Goal: Information Seeking & Learning: Check status

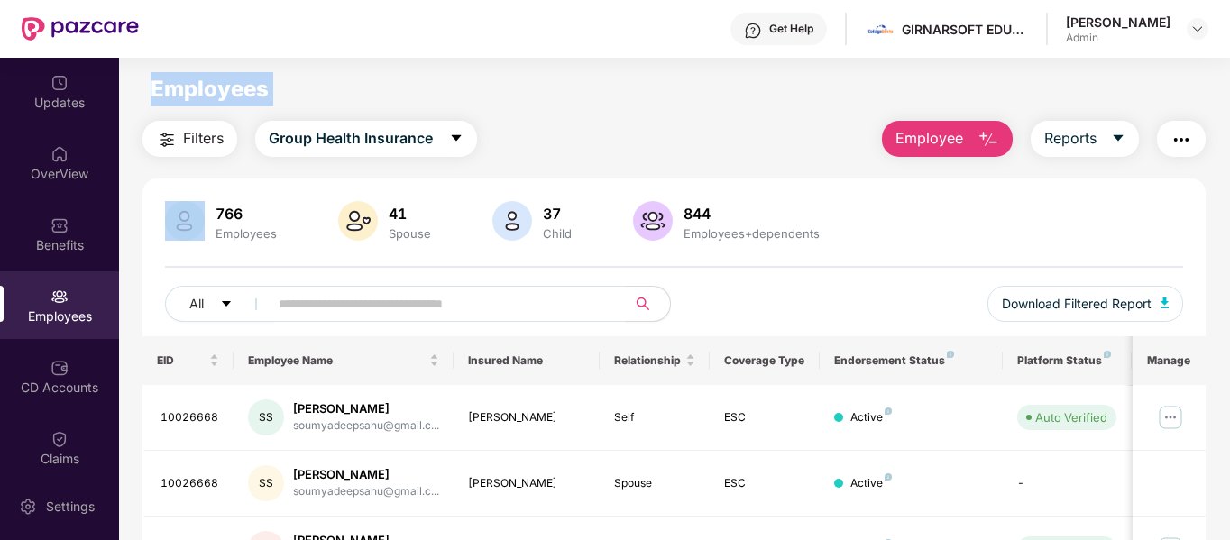
drag, startPoint x: 539, startPoint y: 136, endPoint x: 135, endPoint y: 82, distance: 407.6
click at [135, 82] on main "Employees Filters Group Health Insurance Employee Reports 766 Employees 41 Spou…" at bounding box center [674, 328] width 1110 height 540
click at [135, 82] on div "Employees" at bounding box center [194, 89] width 150 height 34
drag, startPoint x: 135, startPoint y: 82, endPoint x: 384, endPoint y: 110, distance: 250.5
click at [384, 110] on main "Employees Filters Group Health Insurance Employee Reports 766 Employees 41 Spou…" at bounding box center [674, 328] width 1110 height 540
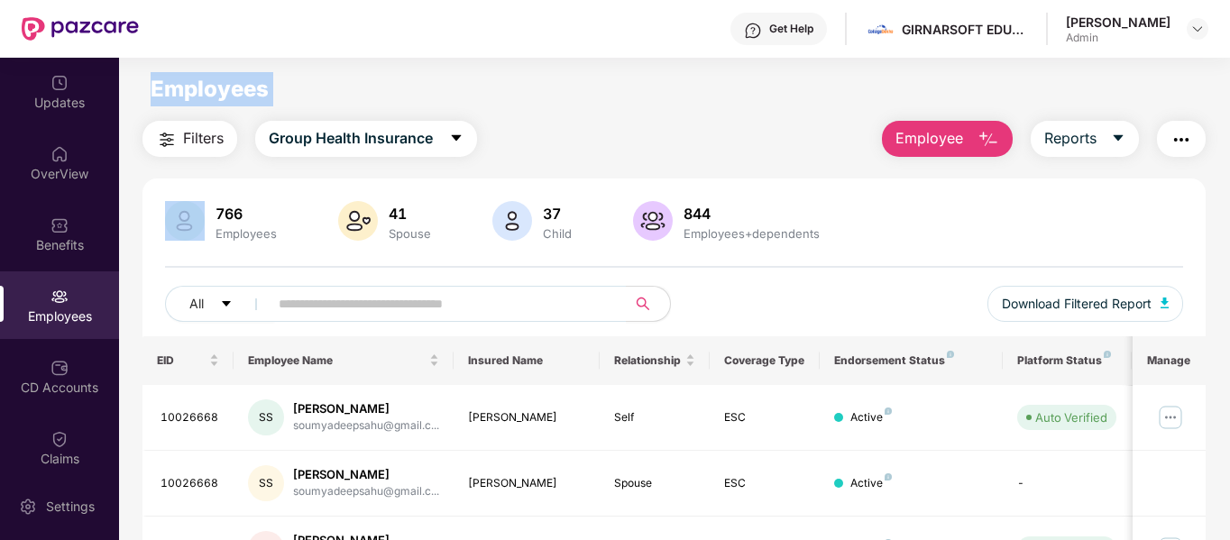
click at [284, 100] on div "Employees" at bounding box center [674, 89] width 1110 height 34
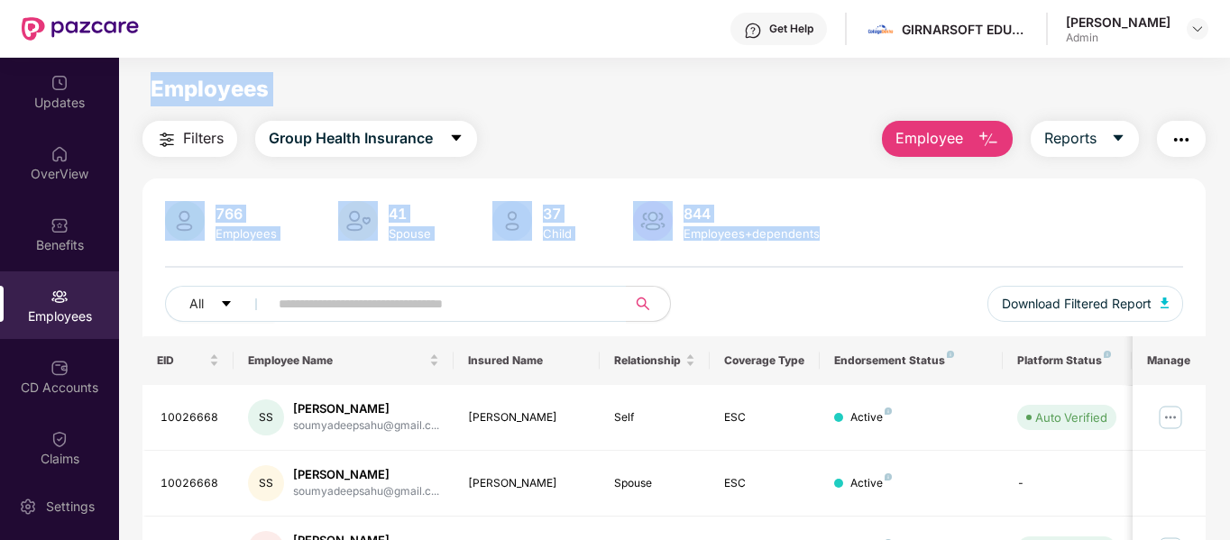
drag, startPoint x: 155, startPoint y: 88, endPoint x: 866, endPoint y: 230, distance: 724.6
click at [866, 230] on main "Employees Filters Group Health Insurance Employee Reports 766 Employees 41 Spou…" at bounding box center [674, 328] width 1110 height 540
click at [866, 230] on div "766 Employees 41 Spouse 37 Child 844 Employees+dependents" at bounding box center [674, 222] width 1019 height 43
drag, startPoint x: 866, startPoint y: 230, endPoint x: 152, endPoint y: 84, distance: 728.2
click at [152, 84] on main "Employees Filters Group Health Insurance Employee Reports 766 Employees 41 Spou…" at bounding box center [674, 328] width 1110 height 540
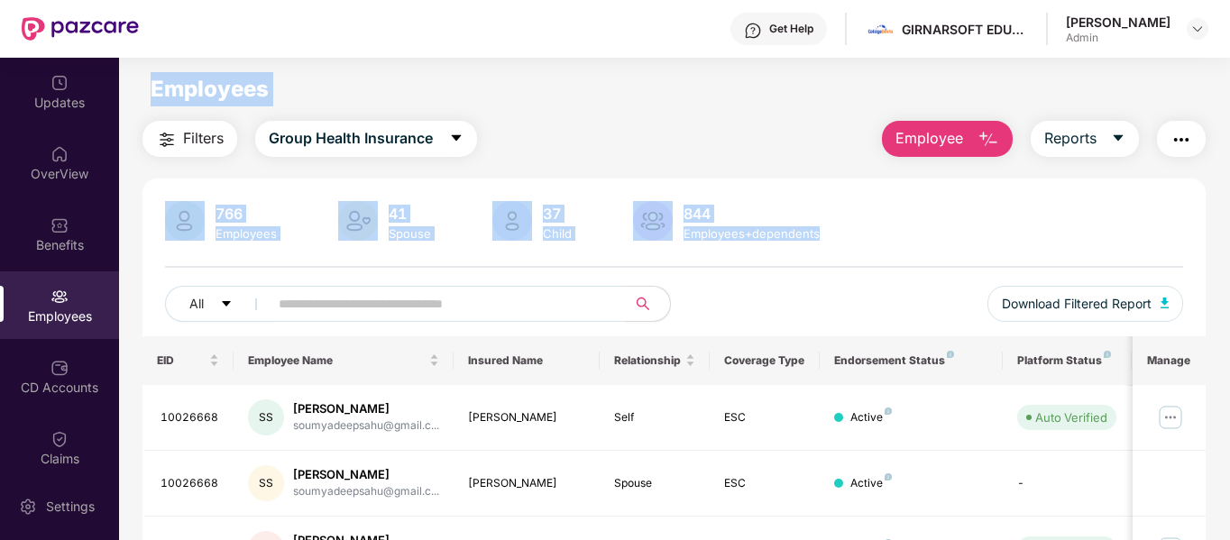
click at [152, 84] on span "Employees" at bounding box center [210, 89] width 118 height 26
drag, startPoint x: 152, startPoint y: 84, endPoint x: 843, endPoint y: 228, distance: 705.7
click at [843, 228] on main "Employees Filters Group Health Insurance Employee Reports 766 Employees 41 Spou…" at bounding box center [674, 328] width 1110 height 540
click at [843, 228] on div "766 Employees 41 Spouse 37 Child 844 Employees+dependents" at bounding box center [674, 222] width 1019 height 43
drag, startPoint x: 843, startPoint y: 228, endPoint x: 178, endPoint y: 99, distance: 677.9
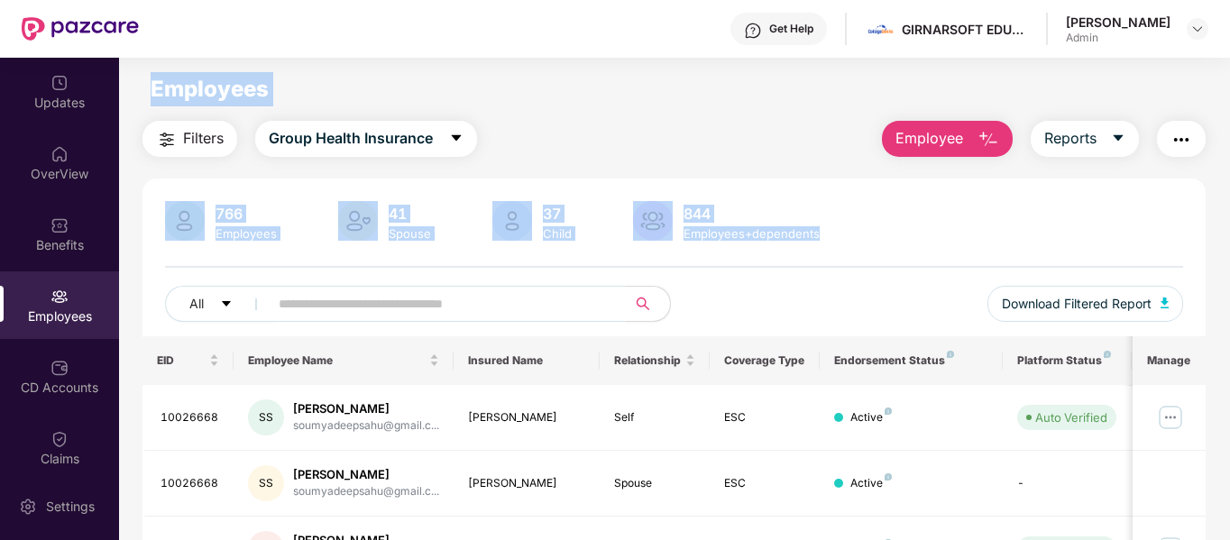
click at [178, 99] on main "Employees Filters Group Health Insurance Employee Reports 766 Employees 41 Spou…" at bounding box center [674, 328] width 1110 height 540
click at [178, 99] on span "Employees" at bounding box center [210, 89] width 118 height 26
drag, startPoint x: 178, startPoint y: 99, endPoint x: 855, endPoint y: 236, distance: 691.0
click at [855, 236] on main "Employees Filters Group Health Insurance Employee Reports 766 Employees 41 Spou…" at bounding box center [674, 328] width 1110 height 540
click at [855, 236] on div "766 Employees 41 Spouse 37 Child 844 Employees+dependents" at bounding box center [674, 222] width 1019 height 43
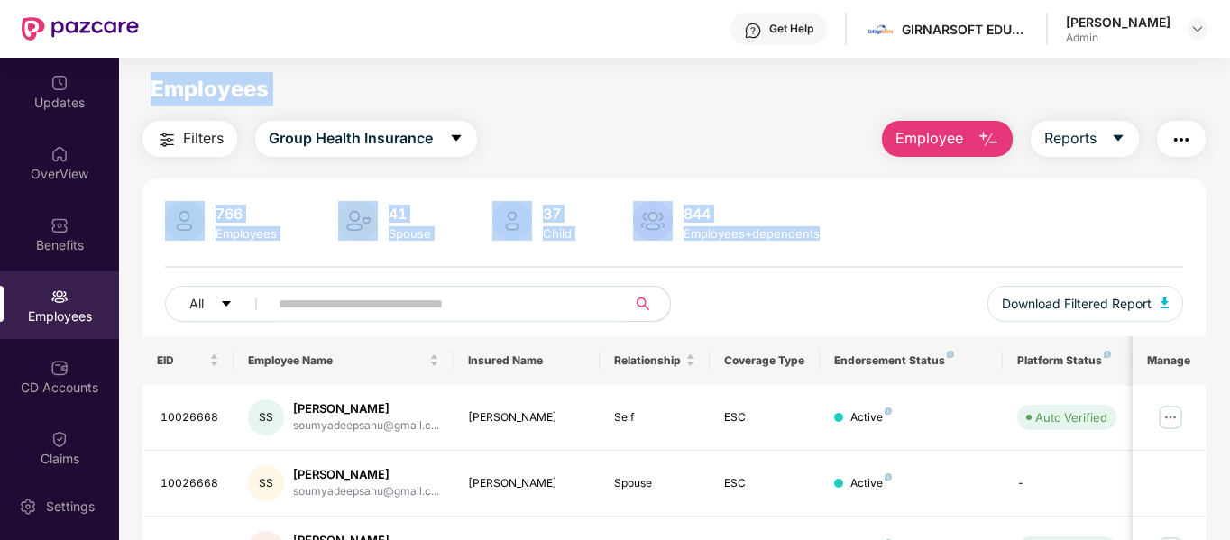
drag, startPoint x: 855, startPoint y: 236, endPoint x: 151, endPoint y: 85, distance: 720.4
click at [151, 85] on main "Employees Filters Group Health Insurance Employee Reports 766 Employees 41 Spou…" at bounding box center [674, 328] width 1110 height 540
click at [151, 85] on span "Employees" at bounding box center [210, 89] width 118 height 26
drag, startPoint x: 151, startPoint y: 85, endPoint x: 855, endPoint y: 235, distance: 720.3
click at [855, 235] on main "Employees Filters Group Health Insurance Employee Reports 766 Employees 41 Spou…" at bounding box center [674, 328] width 1110 height 540
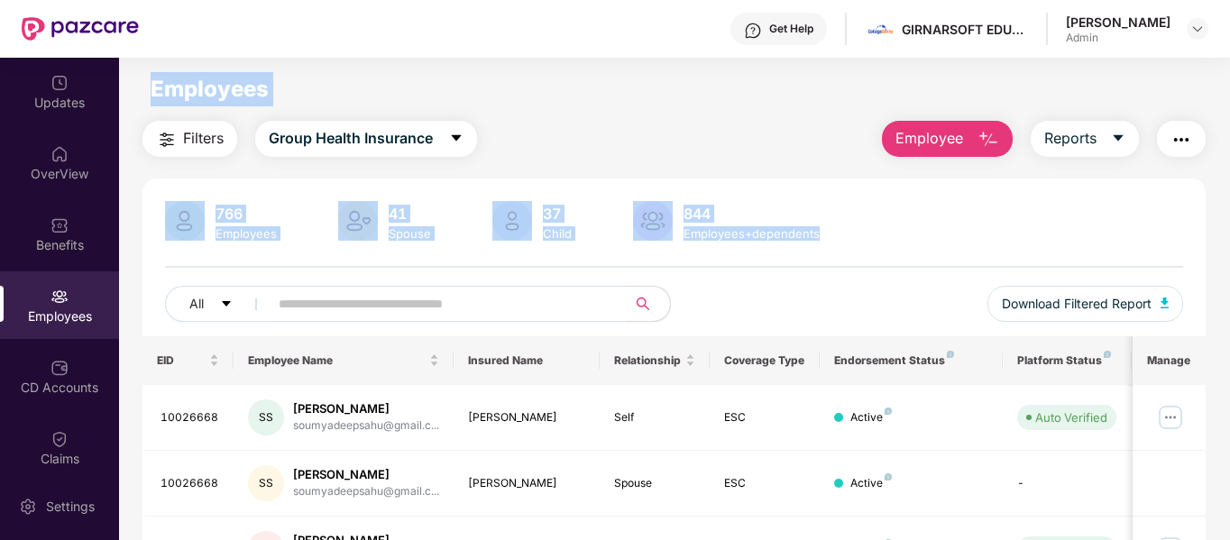
click at [855, 235] on div "766 Employees 41 Spouse 37 Child 844 Employees+dependents" at bounding box center [674, 222] width 1019 height 43
drag, startPoint x: 855, startPoint y: 235, endPoint x: 160, endPoint y: 89, distance: 710.5
click at [160, 89] on main "Employees Filters Group Health Insurance Employee Reports 766 Employees 41 Spou…" at bounding box center [674, 328] width 1110 height 540
click at [160, 89] on span "Employees" at bounding box center [210, 89] width 118 height 26
drag, startPoint x: 160, startPoint y: 89, endPoint x: 820, endPoint y: 238, distance: 676.7
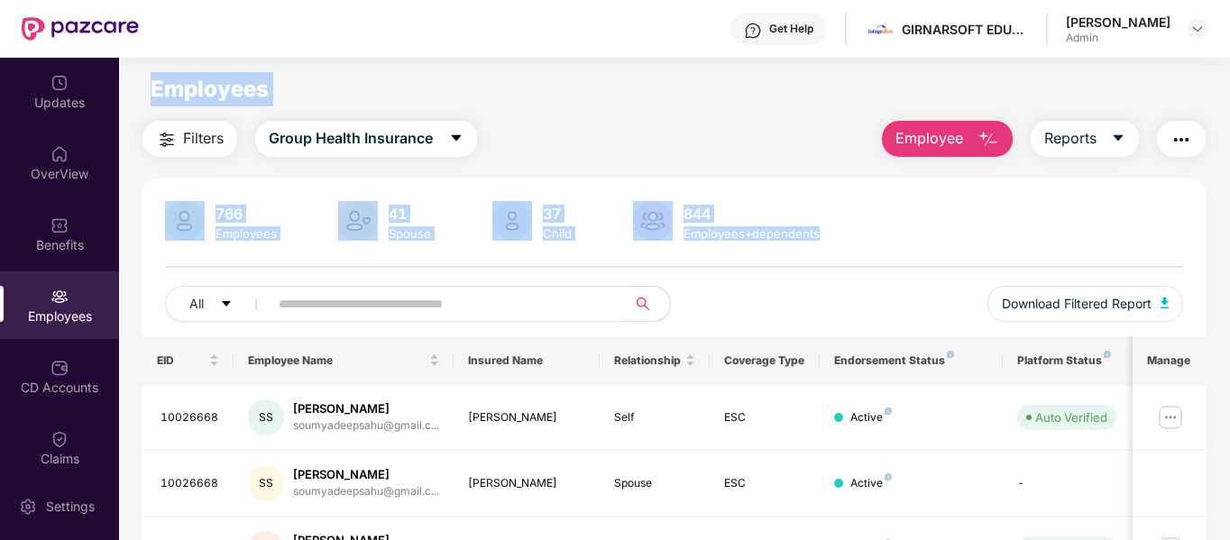
click at [820, 238] on main "Employees Filters Group Health Insurance Employee Reports 766 Employees 41 Spou…" at bounding box center [674, 328] width 1110 height 540
click at [820, 238] on div "844 Employees+dependents" at bounding box center [751, 222] width 151 height 38
drag, startPoint x: 820, startPoint y: 238, endPoint x: 170, endPoint y: 99, distance: 664.0
click at [170, 99] on main "Employees Filters Group Health Insurance Employee Reports 766 Employees 41 Spou…" at bounding box center [674, 328] width 1110 height 540
click at [170, 99] on span "Employees" at bounding box center [210, 89] width 118 height 26
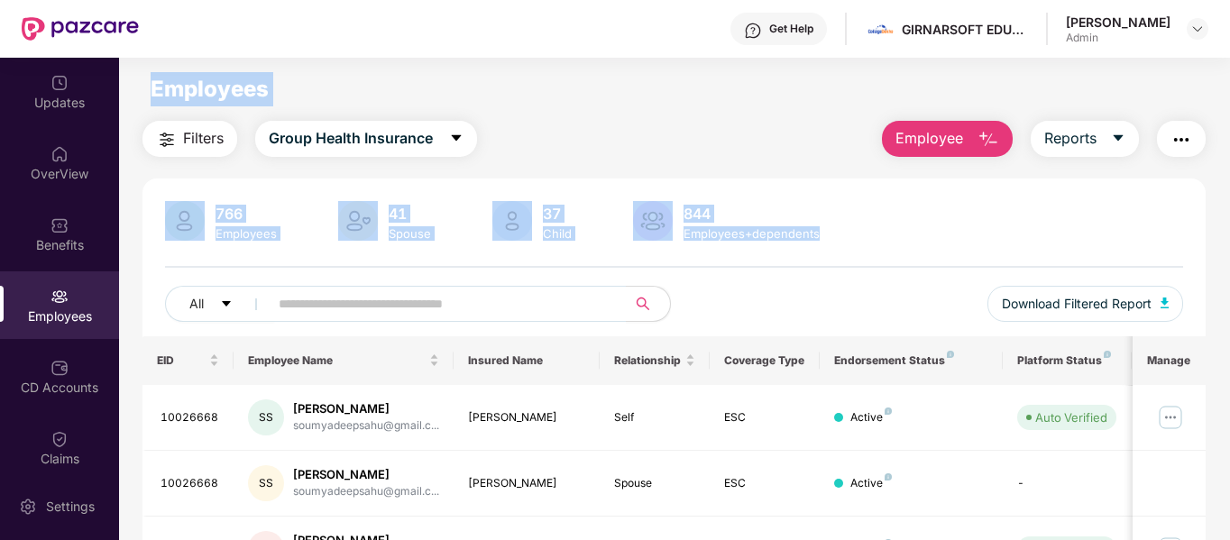
drag, startPoint x: 170, startPoint y: 99, endPoint x: 820, endPoint y: 238, distance: 664.0
click at [820, 238] on main "Employees Filters Group Health Insurance Employee Reports 766 Employees 41 Spou…" at bounding box center [674, 328] width 1110 height 540
click at [820, 238] on div "844 Employees+dependents" at bounding box center [751, 222] width 151 height 38
drag, startPoint x: 820, startPoint y: 238, endPoint x: 177, endPoint y: 82, distance: 661.7
click at [177, 82] on main "Employees Filters Group Health Insurance Employee Reports 766 Employees 41 Spou…" at bounding box center [674, 328] width 1110 height 540
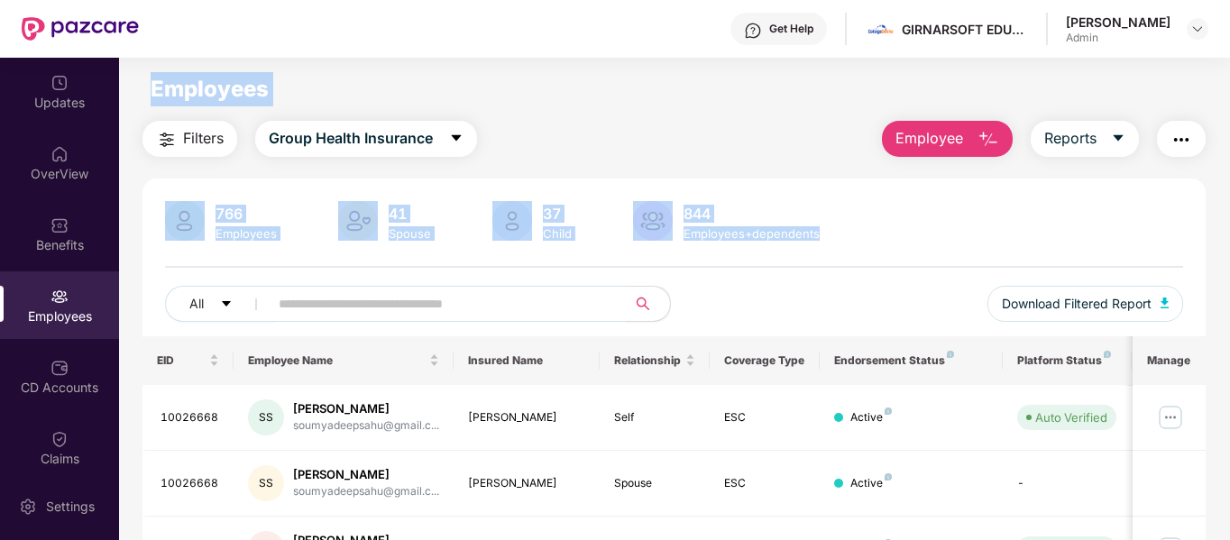
click at [423, 222] on div "41" at bounding box center [410, 214] width 50 height 18
